Goal: Transaction & Acquisition: Purchase product/service

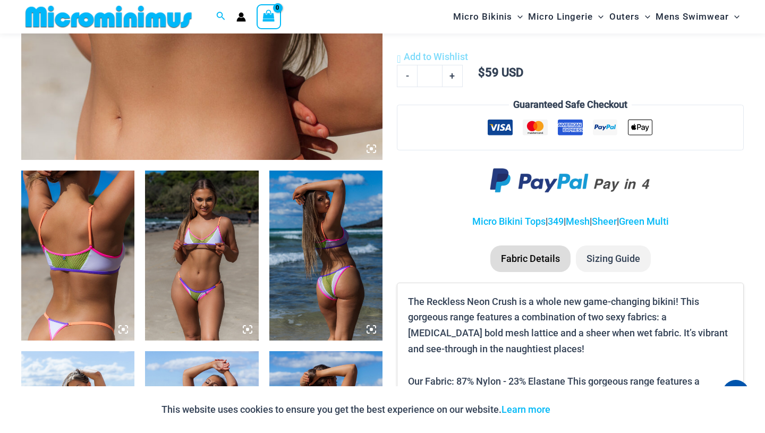
scroll to position [490, 0]
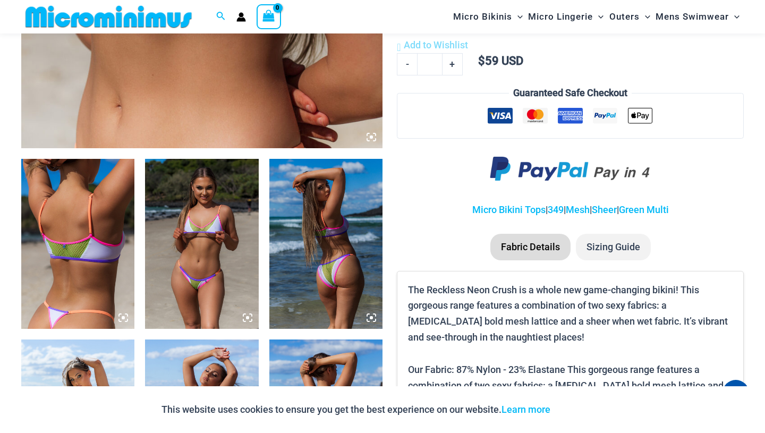
click at [107, 257] on img at bounding box center [77, 244] width 113 height 170
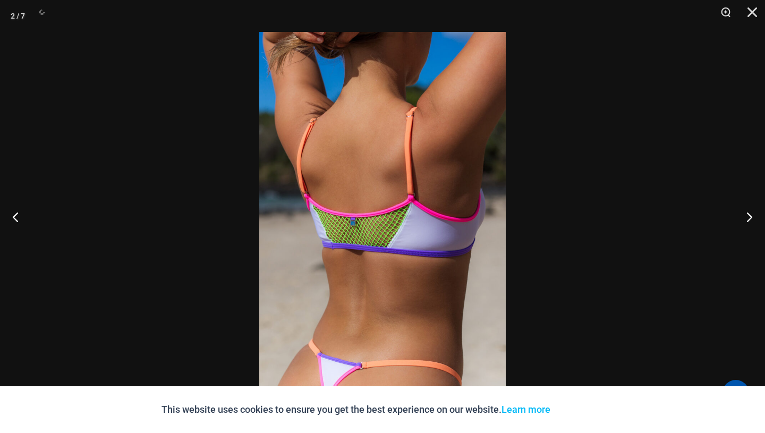
scroll to position [519, 0]
click at [746, 215] on button "Next" at bounding box center [745, 216] width 40 height 53
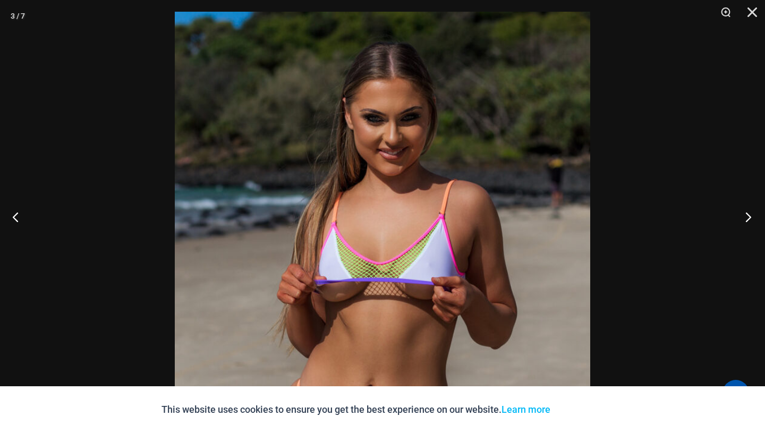
click at [748, 208] on button "Next" at bounding box center [745, 216] width 40 height 53
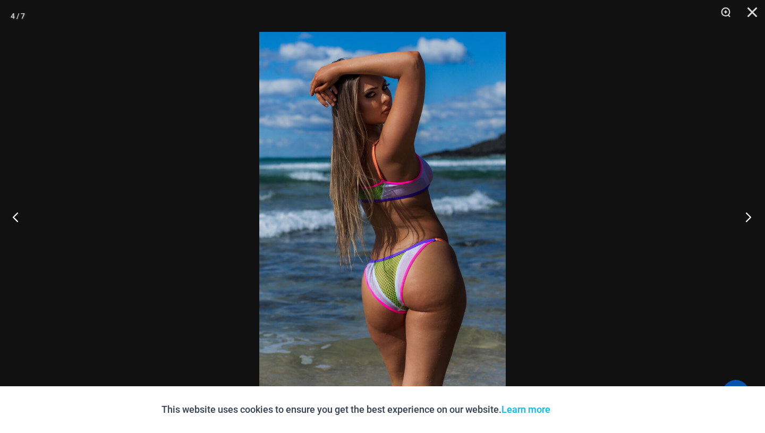
click at [748, 208] on button "Next" at bounding box center [745, 216] width 40 height 53
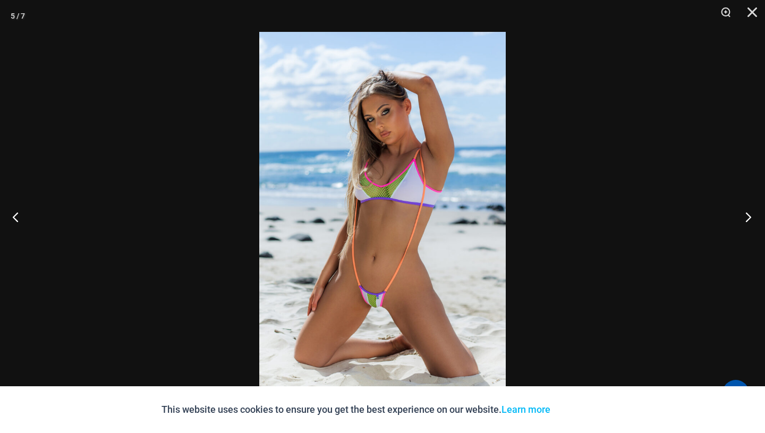
click at [748, 208] on button "Next" at bounding box center [745, 216] width 40 height 53
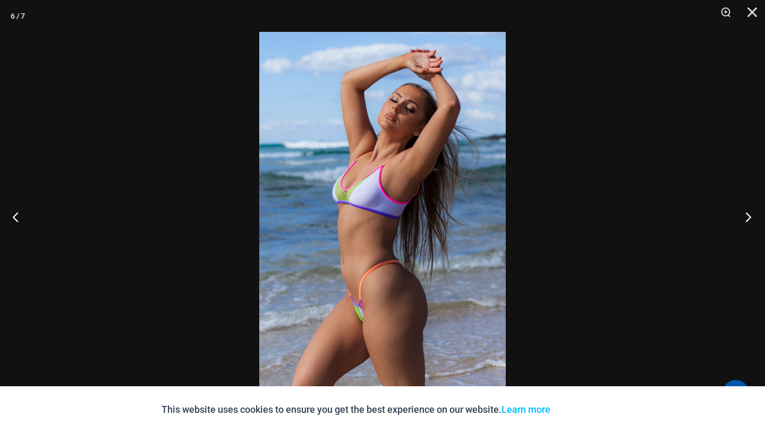
click at [748, 208] on button "Next" at bounding box center [745, 216] width 40 height 53
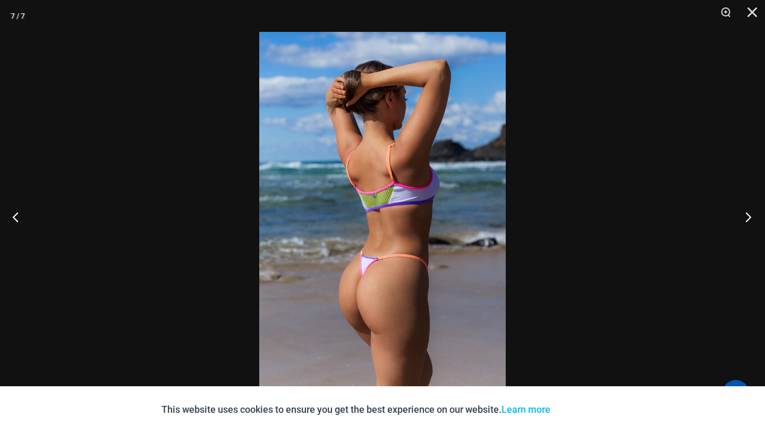
click at [748, 208] on button "Next" at bounding box center [745, 216] width 40 height 53
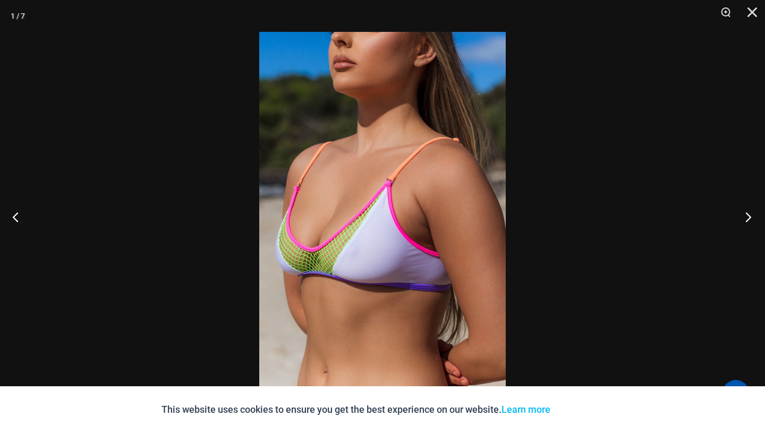
click at [748, 208] on button "Next" at bounding box center [745, 216] width 40 height 53
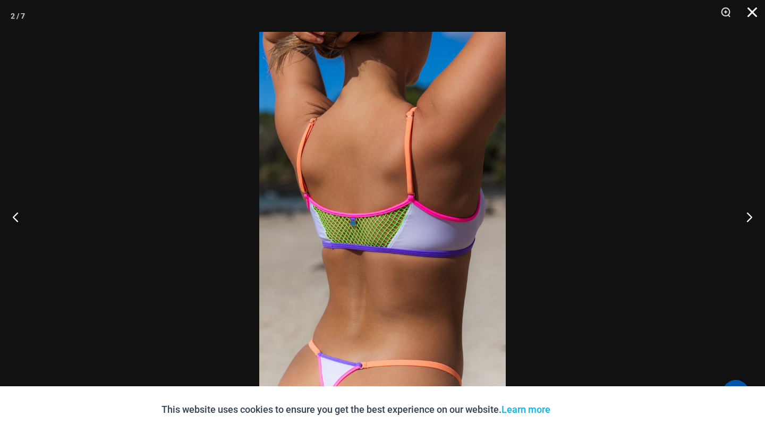
click at [752, 14] on button "Close" at bounding box center [748, 16] width 27 height 32
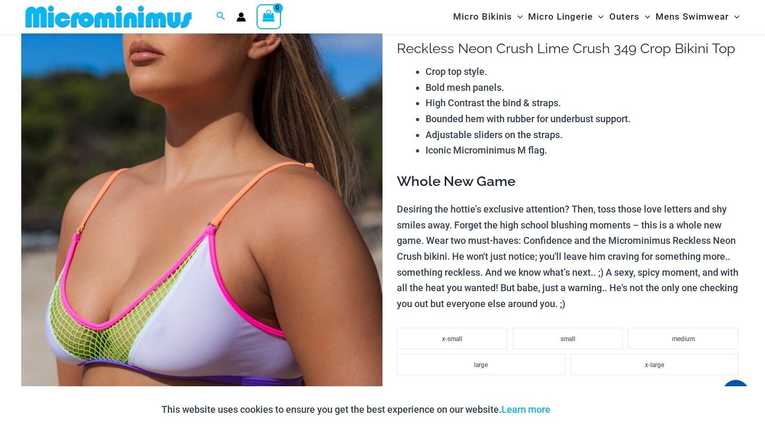
scroll to position [0, 0]
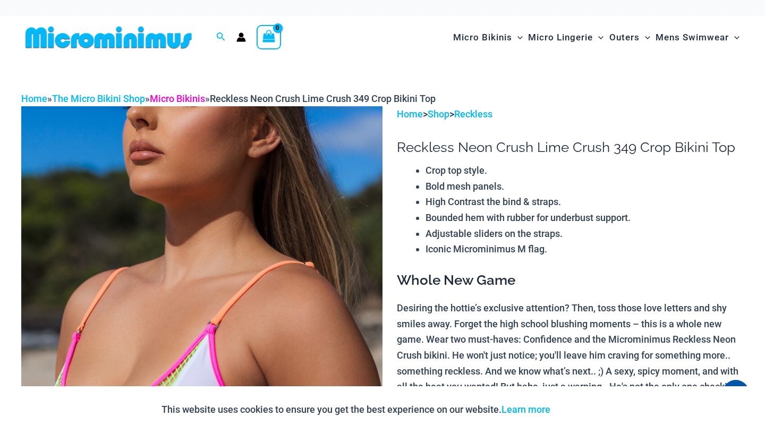
click at [168, 102] on link "Micro Bikinis" at bounding box center [177, 98] width 55 height 11
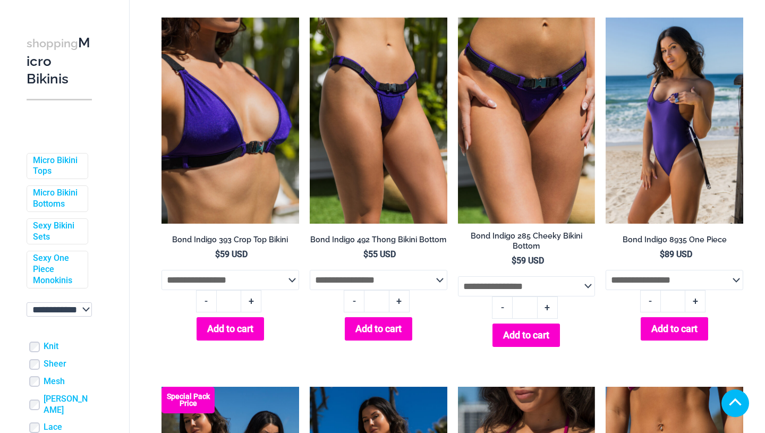
scroll to position [729, 0]
